Goal: Information Seeking & Learning: Find specific fact

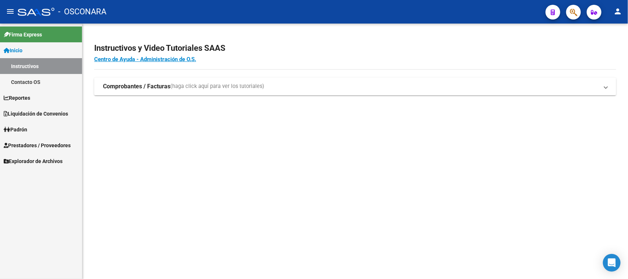
click at [47, 99] on link "Reportes" at bounding box center [41, 98] width 82 height 16
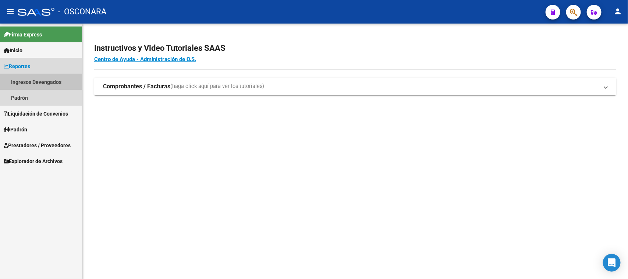
click at [25, 83] on link "Ingresos Devengados" at bounding box center [41, 82] width 82 height 16
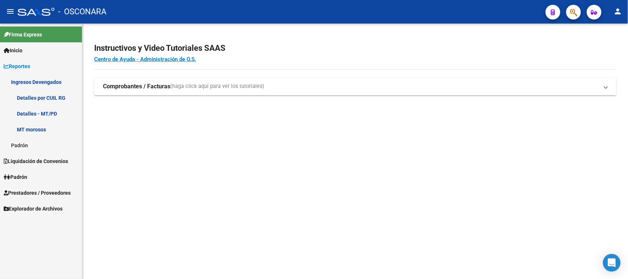
click at [41, 94] on link "Detalles por CUIL RG" at bounding box center [41, 98] width 82 height 16
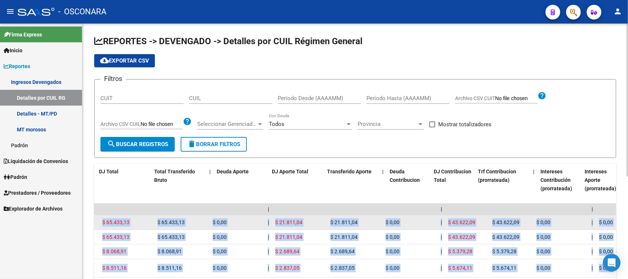
scroll to position [0, 484]
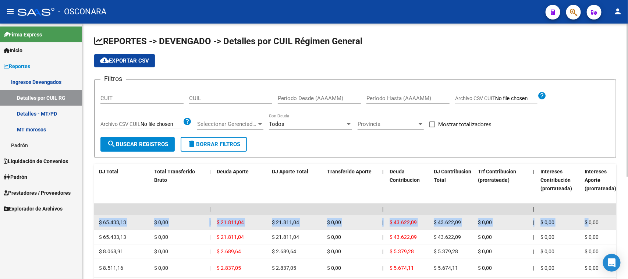
drag, startPoint x: 196, startPoint y: 225, endPoint x: 589, endPoint y: 221, distance: 393.1
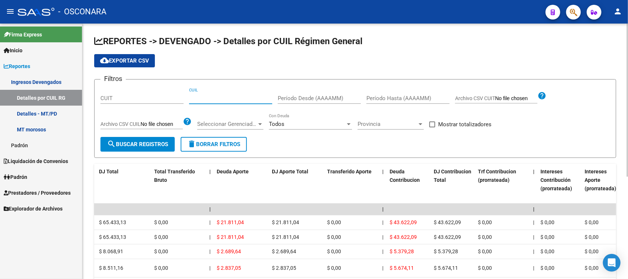
click at [204, 100] on input "CUIL" at bounding box center [230, 98] width 83 height 7
paste input "20-33892680-5"
type input "20-33892680-5"
click at [154, 137] on button "search Buscar Registros" at bounding box center [137, 144] width 74 height 15
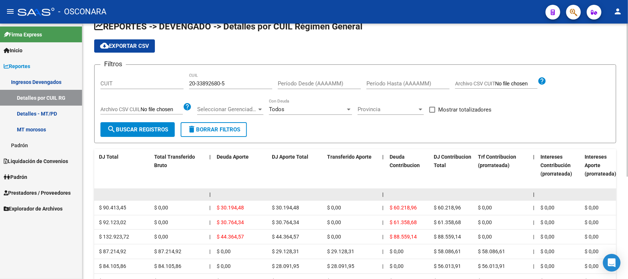
scroll to position [0, 0]
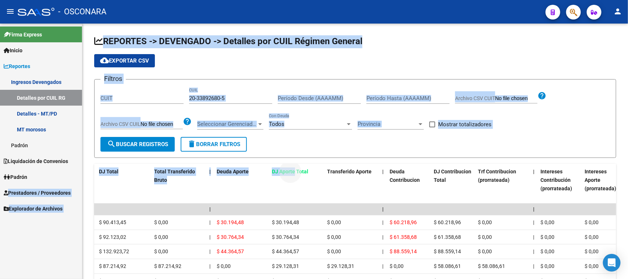
drag, startPoint x: 283, startPoint y: 193, endPoint x: 2, endPoint y: 193, distance: 281.2
click at [2, 193] on mat-sidenav-container "Firma Express Inicio Instructivos Contacto OS Reportes Ingresos Devengados Deta…" at bounding box center [314, 151] width 628 height 255
click at [94, 193] on span at bounding box center [94, 184] width 3 height 41
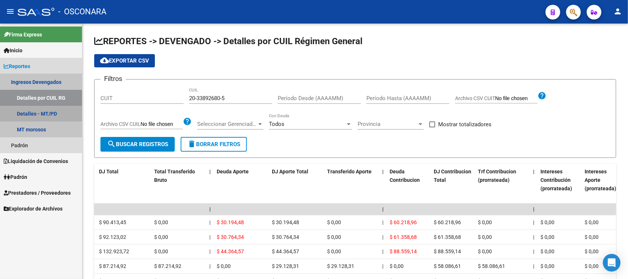
click at [45, 112] on link "Detalles - MT/PD" at bounding box center [41, 114] width 82 height 16
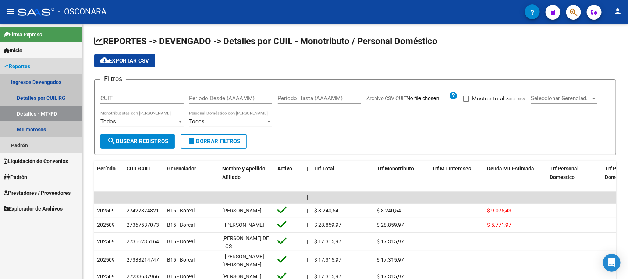
click at [49, 83] on link "Ingresos Devengados" at bounding box center [41, 82] width 82 height 16
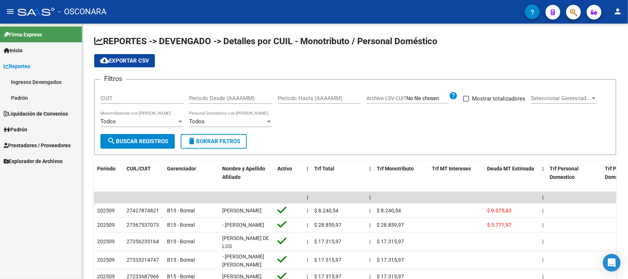
click at [54, 85] on link "Ingresos Devengados" at bounding box center [41, 82] width 82 height 16
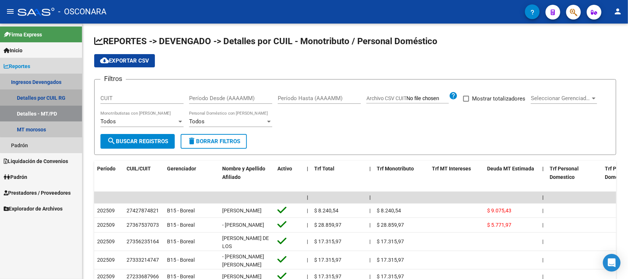
click at [54, 95] on link "Detalles por CUIL RG" at bounding box center [41, 98] width 82 height 16
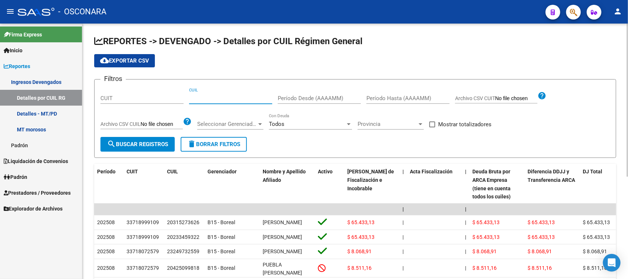
click at [208, 98] on input "CUIL" at bounding box center [230, 98] width 83 height 7
paste input "20-33892680-5"
type input "20-33892680-5"
click at [126, 150] on button "search Buscar Registros" at bounding box center [137, 144] width 74 height 15
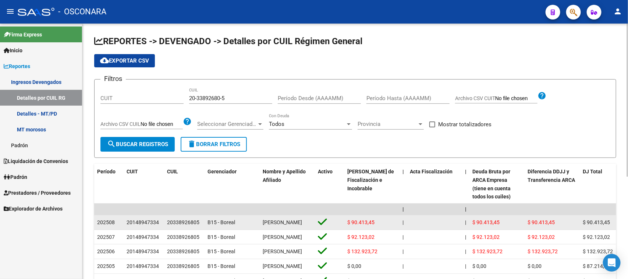
scroll to position [46, 0]
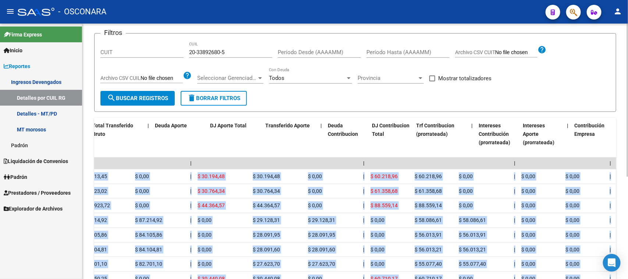
drag, startPoint x: 518, startPoint y: 179, endPoint x: 628, endPoint y: 172, distance: 109.9
click at [628, 172] on div "REPORTES -> DEVENGADO -> Detalles por CUIL Régimen General cloud_download Expor…" at bounding box center [356, 169] width 548 height 382
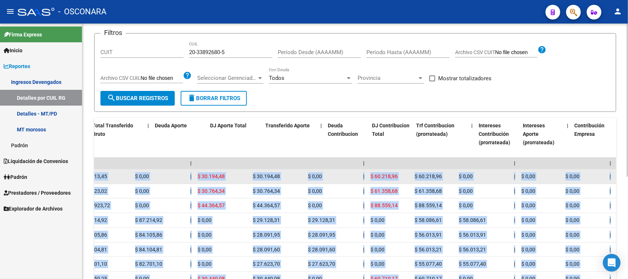
scroll to position [0, 546]
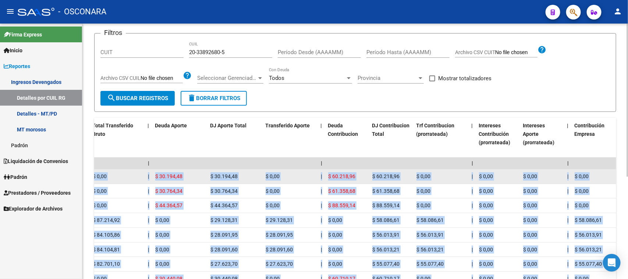
click at [503, 171] on datatable-body-cell "$ 0,00" at bounding box center [498, 176] width 44 height 14
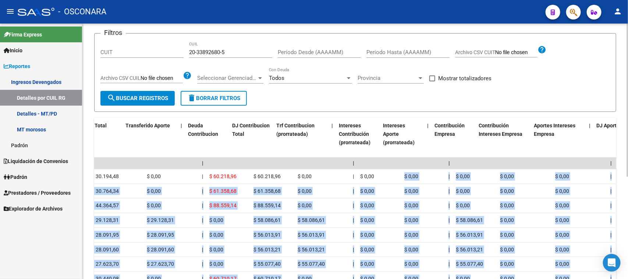
drag, startPoint x: 558, startPoint y: 171, endPoint x: 628, endPoint y: 171, distance: 70.3
click at [628, 171] on div "REPORTES -> DEVENGADO -> Detalles por CUIL Régimen General cloud_download Expor…" at bounding box center [356, 169] width 548 height 382
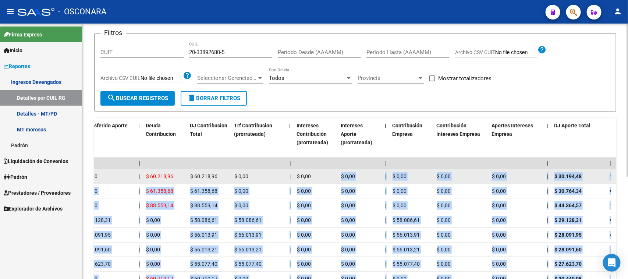
click at [509, 175] on div "$ 0,00" at bounding box center [516, 176] width 49 height 8
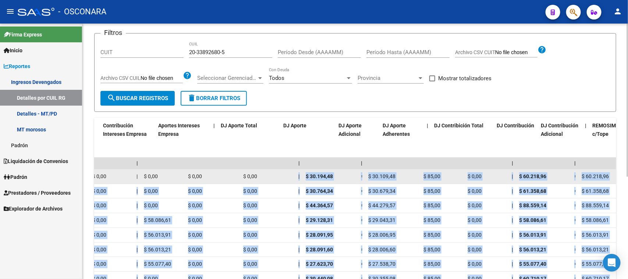
scroll to position [0, 1094]
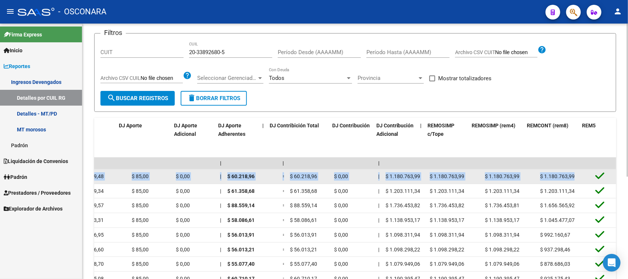
drag, startPoint x: 527, startPoint y: 175, endPoint x: 609, endPoint y: 181, distance: 82.3
click at [609, 181] on div "202508 20148947334 20338926805 B15 - [PERSON_NAME] $ 90.413,45 | | $ 90.413,45 …" at bounding box center [2, 176] width 2352 height 15
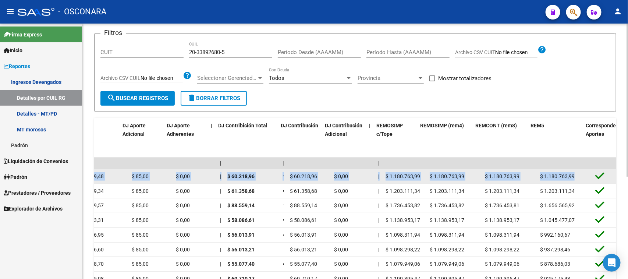
scroll to position [0, 1278]
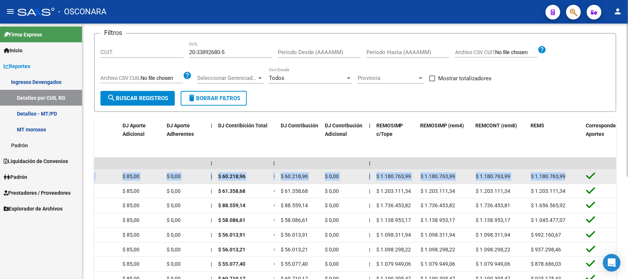
click at [458, 179] on div "$ 1.180.763,99" at bounding box center [445, 176] width 49 height 8
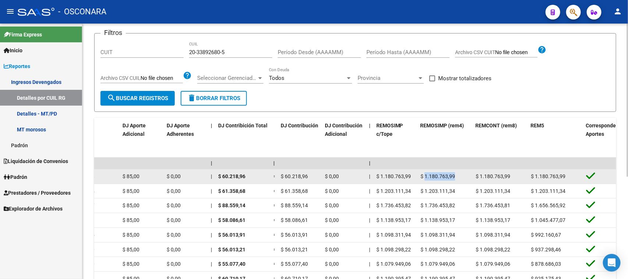
drag, startPoint x: 461, startPoint y: 177, endPoint x: 425, endPoint y: 177, distance: 36.1
click at [425, 177] on div "$ 1.180.763,99" at bounding box center [445, 176] width 49 height 8
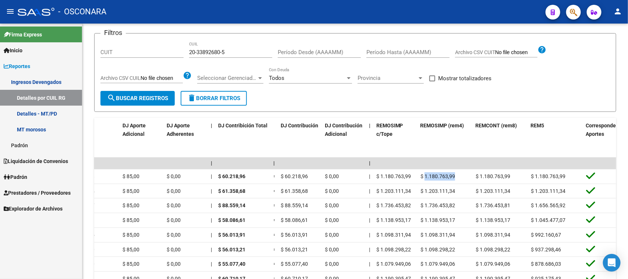
copy span "1.180.763,99"
